Goal: Navigation & Orientation: Find specific page/section

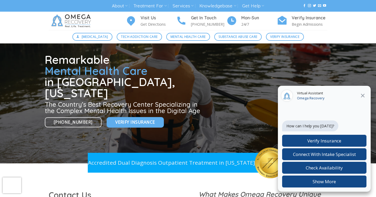
scroll to position [103, 0]
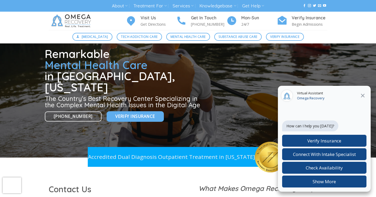
click at [363, 95] on icon at bounding box center [363, 96] width 4 height 4
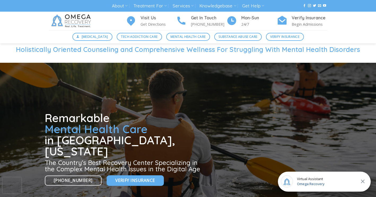
scroll to position [0, 0]
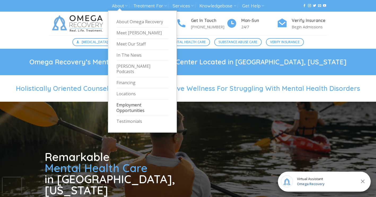
click at [130, 103] on link "Employment Opportunities" at bounding box center [142, 108] width 52 height 17
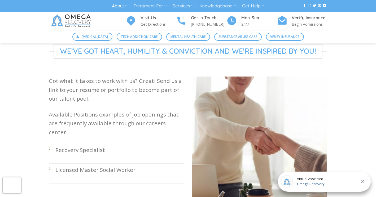
scroll to position [131, 0]
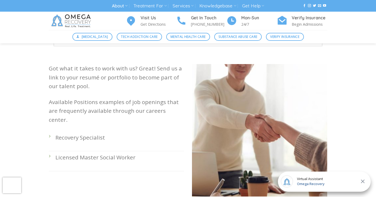
click at [90, 133] on p "Recovery Specialist" at bounding box center [119, 137] width 129 height 9
click at [51, 132] on li "Recovery Specialist" at bounding box center [116, 142] width 135 height 20
click at [49, 132] on li "Recovery Specialist" at bounding box center [116, 142] width 135 height 20
click at [69, 133] on p "Recovery Specialist" at bounding box center [119, 137] width 129 height 9
click at [68, 133] on p "Recovery Specialist" at bounding box center [119, 137] width 129 height 9
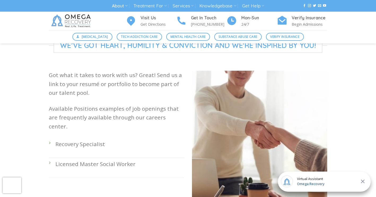
scroll to position [124, 0]
click at [86, 141] on p "Recovery Specialist" at bounding box center [119, 145] width 129 height 9
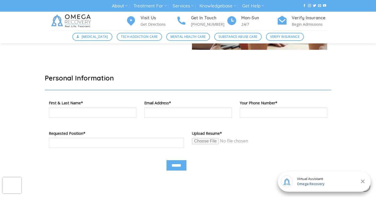
scroll to position [277, 0]
